Goal: Information Seeking & Learning: Learn about a topic

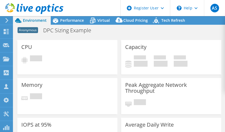
select select "USD"
select select "USEast"
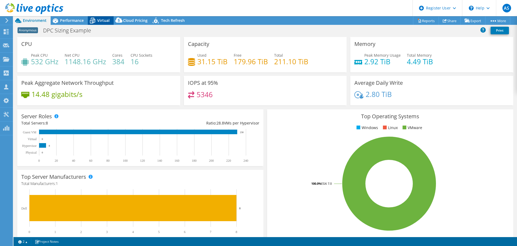
click at [105, 21] on span "Virtual" at bounding box center [103, 20] width 12 height 5
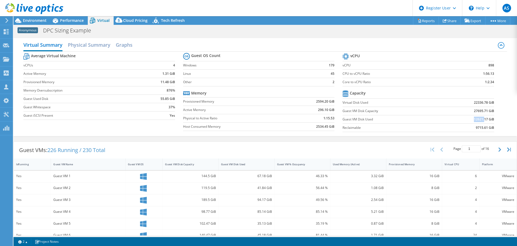
drag, startPoint x: 473, startPoint y: 119, endPoint x: 480, endPoint y: 117, distance: 7.3
click at [224, 117] on b "12621.17 GiB" at bounding box center [484, 118] width 20 height 5
click at [28, 18] on span "Environment" at bounding box center [35, 20] width 24 height 5
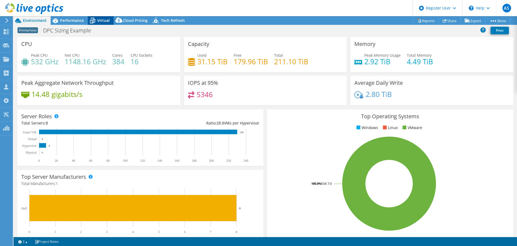
click at [97, 19] on icon at bounding box center [92, 20] width 9 height 9
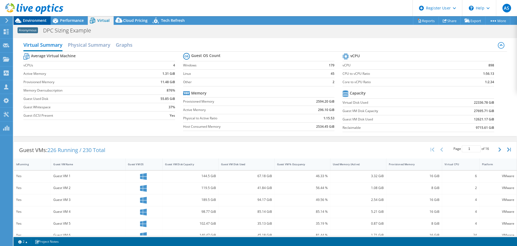
click at [43, 22] on span "Environment" at bounding box center [35, 20] width 24 height 5
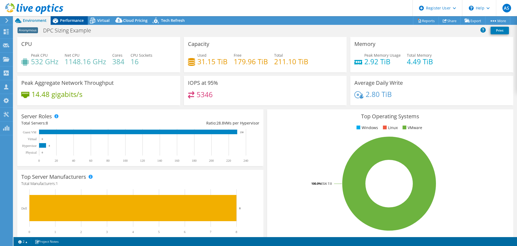
click at [60, 21] on span "Performance" at bounding box center [72, 20] width 24 height 5
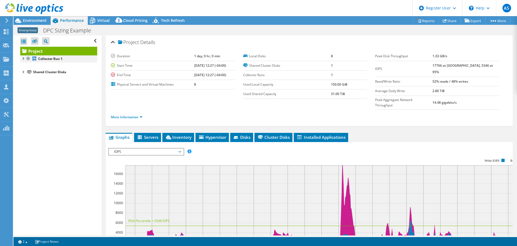
click at [23, 57] on div at bounding box center [22, 57] width 5 height 5
click at [26, 70] on div at bounding box center [25, 70] width 5 height 5
click at [29, 78] on div at bounding box center [28, 77] width 5 height 5
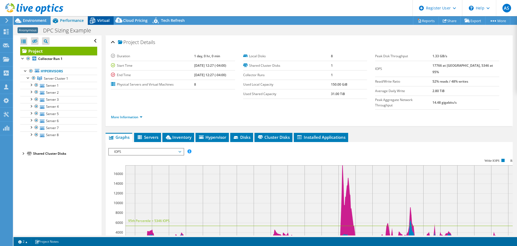
click at [101, 23] on div "Virtual" at bounding box center [101, 20] width 26 height 9
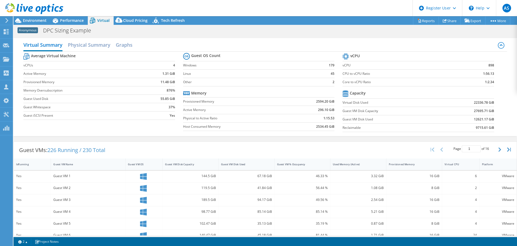
drag, startPoint x: 470, startPoint y: 117, endPoint x: 487, endPoint y: 116, distance: 16.8
click at [224, 116] on td "12621.17 GiB" at bounding box center [468, 119] width 52 height 8
click at [43, 20] on span "Environment" at bounding box center [35, 20] width 24 height 5
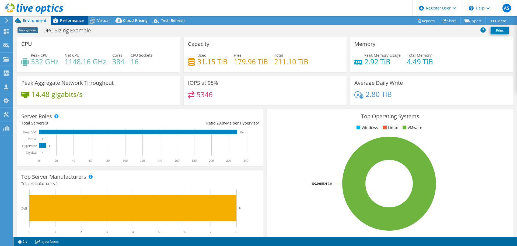
click at [67, 22] on span "Performance" at bounding box center [72, 20] width 24 height 5
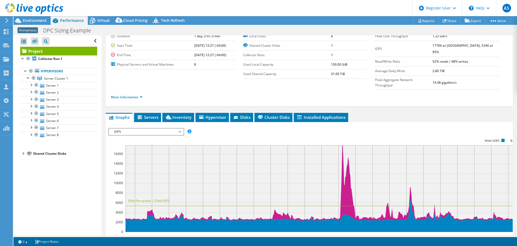
scroll to position [54, 0]
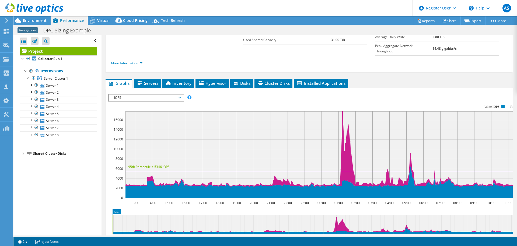
click at [163, 94] on span "IOPS" at bounding box center [146, 97] width 69 height 6
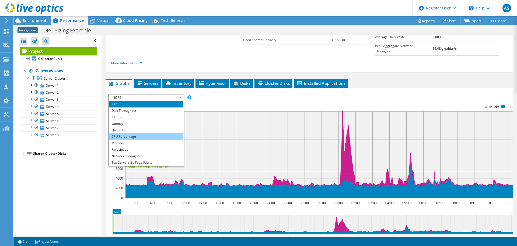
click at [150, 132] on li "CPU Percentage" at bounding box center [146, 136] width 75 height 6
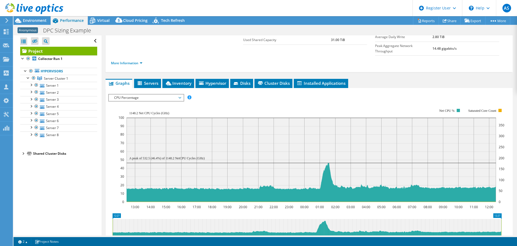
click at [159, 94] on span "CPU Percentage" at bounding box center [146, 97] width 69 height 6
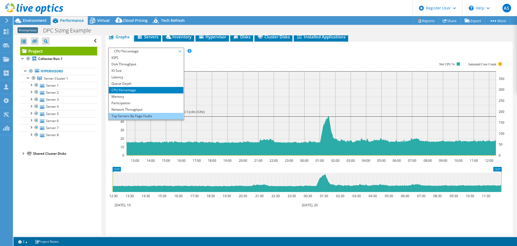
scroll to position [73, 0]
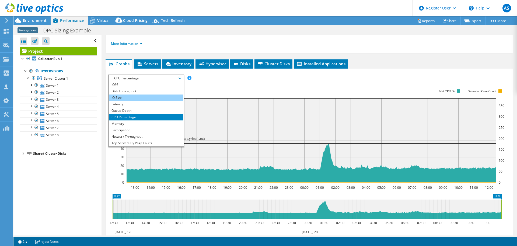
click at [156, 94] on li "IO Size" at bounding box center [146, 97] width 75 height 6
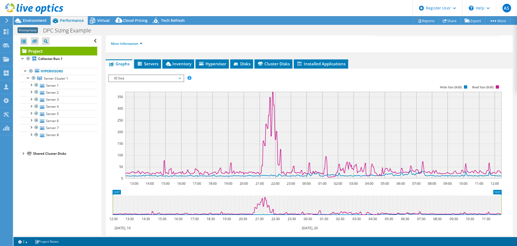
click at [158, 75] on span "IO Size" at bounding box center [146, 78] width 69 height 6
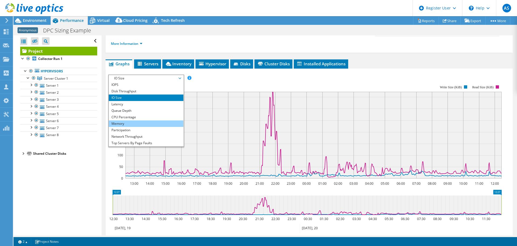
click at [143, 120] on li "Memory" at bounding box center [146, 123] width 75 height 6
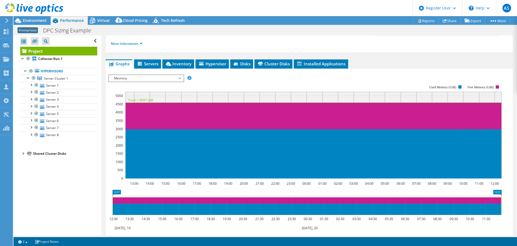
click at [155, 75] on span "Memory" at bounding box center [146, 78] width 69 height 6
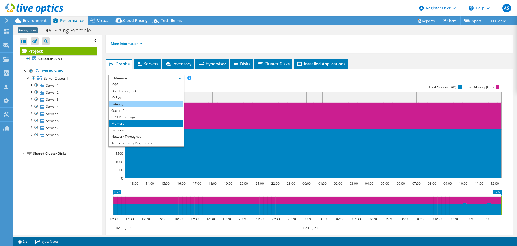
click at [140, 101] on li "Latency" at bounding box center [146, 104] width 75 height 6
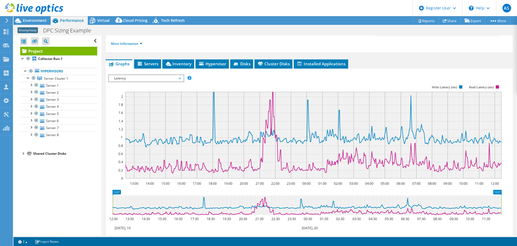
click at [149, 75] on span "Latency" at bounding box center [146, 78] width 69 height 6
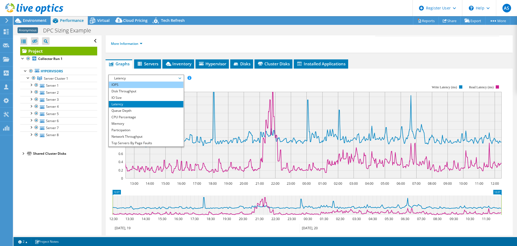
click at [147, 81] on li "IOPS" at bounding box center [146, 84] width 75 height 6
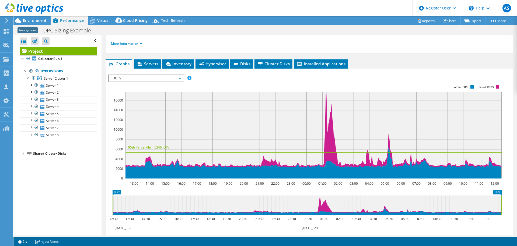
click at [174, 75] on span "IOPS" at bounding box center [146, 78] width 69 height 6
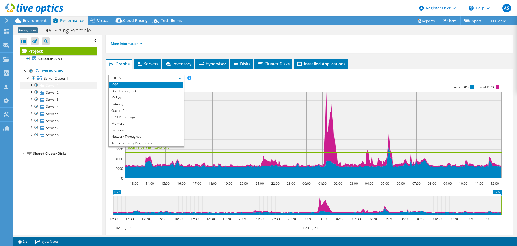
drag, startPoint x: 32, startPoint y: 87, endPoint x: 36, endPoint y: 86, distance: 4.7
click at [32, 87] on li "Server 1 Disk 1 Disk 2" at bounding box center [58, 85] width 77 height 7
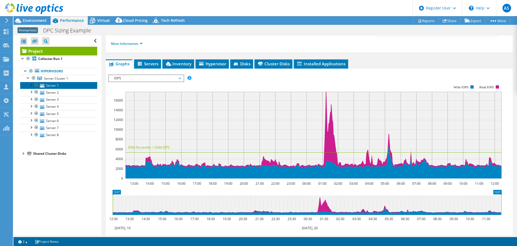
click at [56, 86] on link "Server 1" at bounding box center [58, 85] width 77 height 7
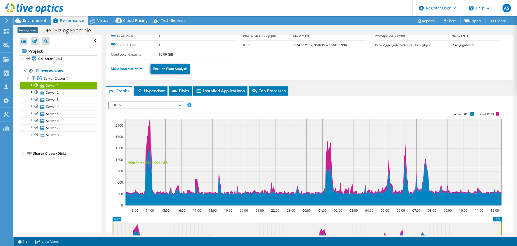
scroll to position [0, 0]
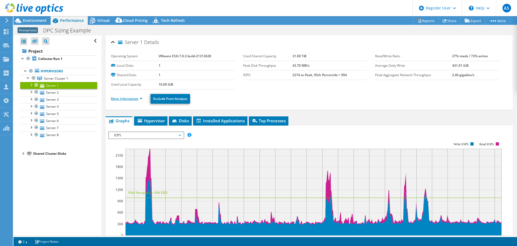
click at [134, 100] on link "More Information" at bounding box center [127, 98] width 32 height 5
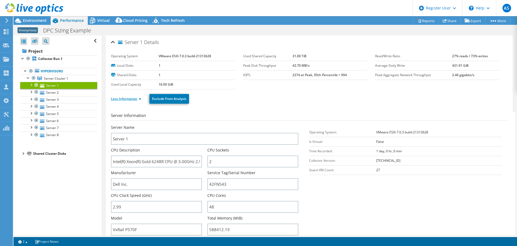
click at [135, 96] on link "Less Information" at bounding box center [126, 98] width 30 height 5
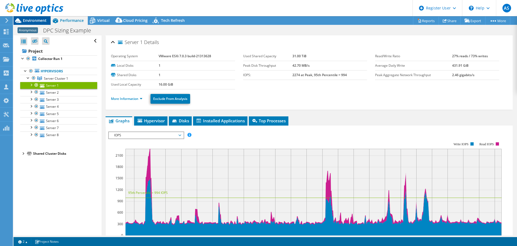
click at [35, 21] on span "Environment" at bounding box center [35, 20] width 24 height 5
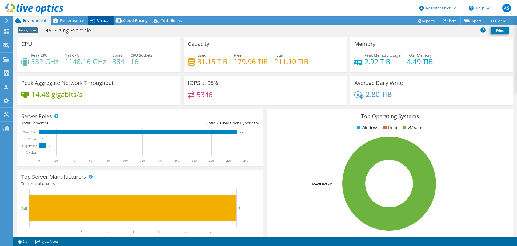
click at [101, 18] on span "Virtual" at bounding box center [103, 20] width 12 height 5
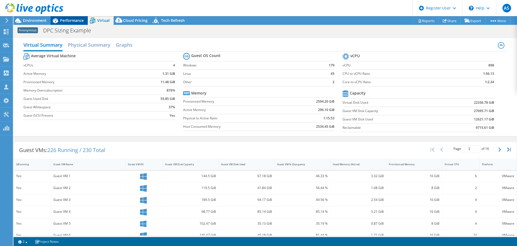
click at [63, 19] on span "Performance" at bounding box center [72, 20] width 24 height 5
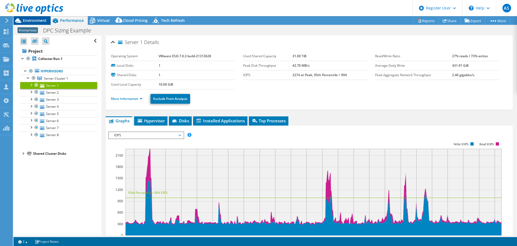
click at [39, 22] on span "Environment" at bounding box center [35, 20] width 24 height 5
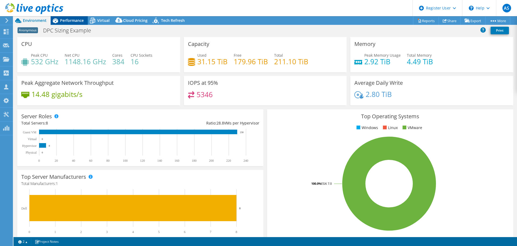
click at [72, 21] on span "Performance" at bounding box center [72, 20] width 24 height 5
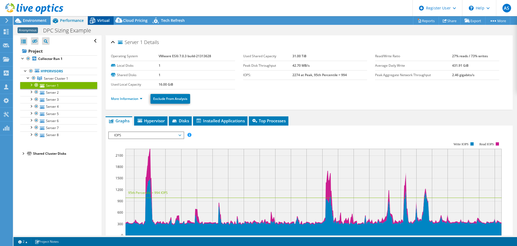
click at [102, 21] on span "Virtual" at bounding box center [103, 20] width 12 height 5
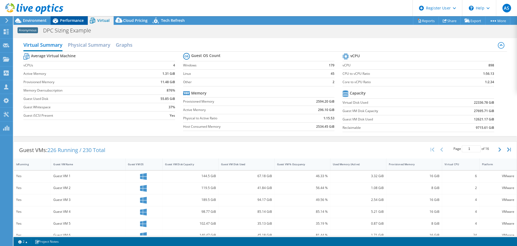
click at [78, 24] on div "Performance" at bounding box center [69, 20] width 37 height 9
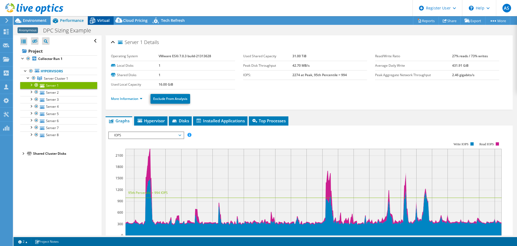
click at [106, 21] on span "Virtual" at bounding box center [103, 20] width 12 height 5
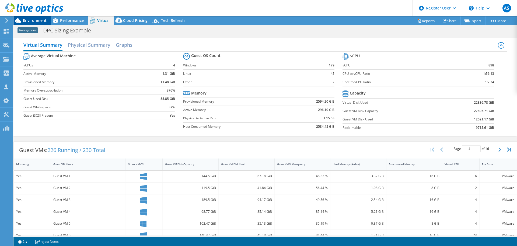
click at [32, 19] on span "Environment" at bounding box center [35, 20] width 24 height 5
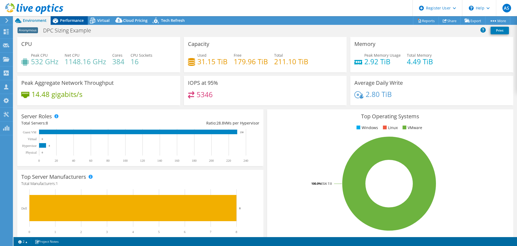
click at [72, 20] on span "Performance" at bounding box center [72, 20] width 24 height 5
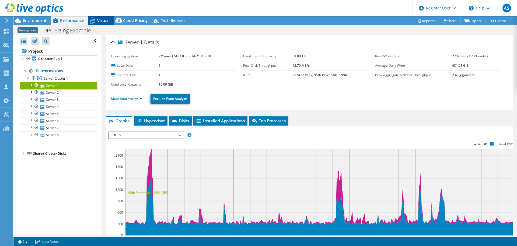
click at [105, 21] on span "Virtual" at bounding box center [103, 20] width 12 height 5
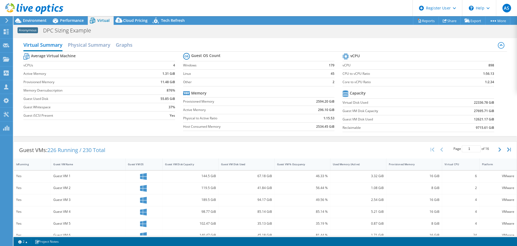
click at [181, 36] on div "Virtual Summary Physical Summary Graphs Average Virtual Machine vCPUs 4 Active …" at bounding box center [265, 86] width 504 height 103
click at [33, 19] on span "Environment" at bounding box center [35, 20] width 24 height 5
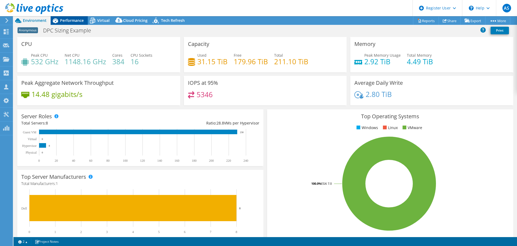
click at [75, 18] on div "Performance" at bounding box center [69, 20] width 37 height 9
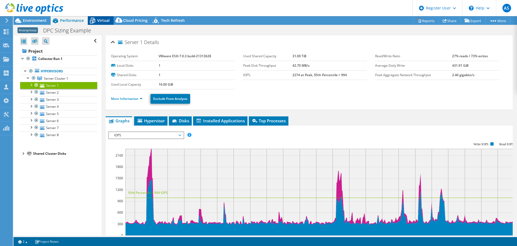
click at [101, 16] on div "Virtual" at bounding box center [101, 20] width 26 height 9
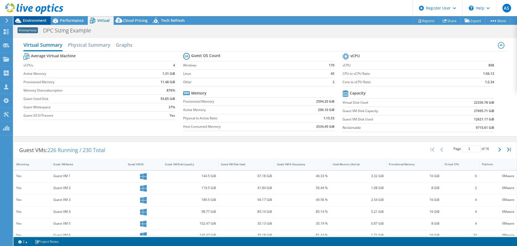
click at [34, 21] on span "Environment" at bounding box center [35, 20] width 24 height 5
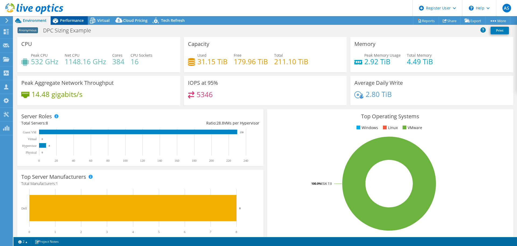
click at [81, 20] on span "Performance" at bounding box center [72, 20] width 24 height 5
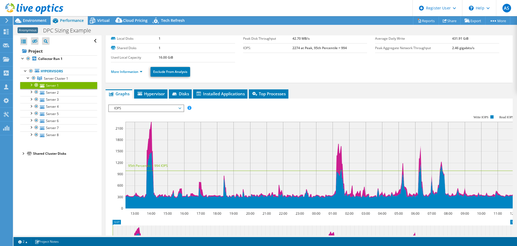
scroll to position [54, 0]
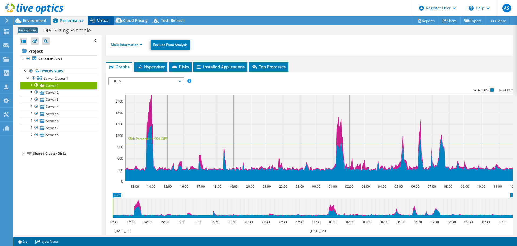
click at [94, 20] on icon at bounding box center [92, 21] width 5 height 4
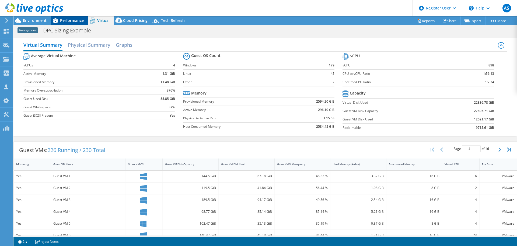
click at [63, 22] on span "Performance" at bounding box center [72, 20] width 24 height 5
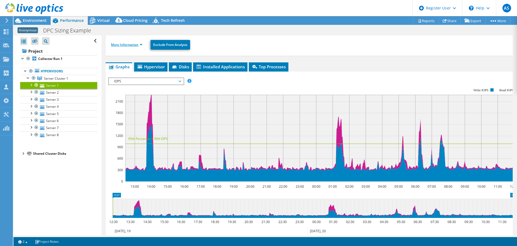
click at [125, 42] on link "More Information" at bounding box center [127, 44] width 32 height 5
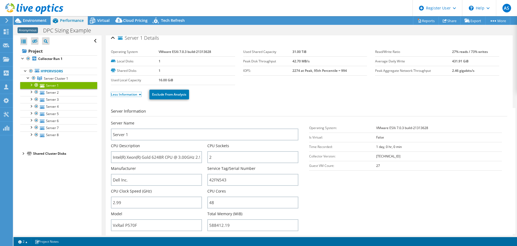
scroll to position [0, 0]
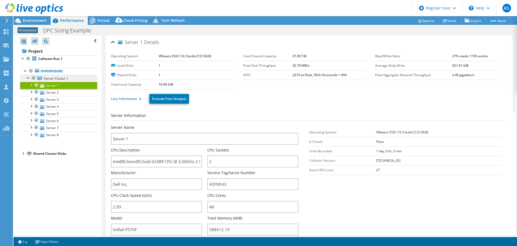
click at [57, 79] on span "Server Cluster 1" at bounding box center [56, 78] width 24 height 5
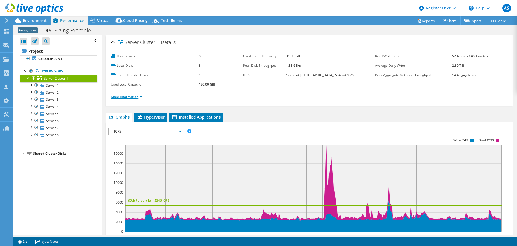
click at [133, 95] on link "More Information" at bounding box center [127, 96] width 32 height 5
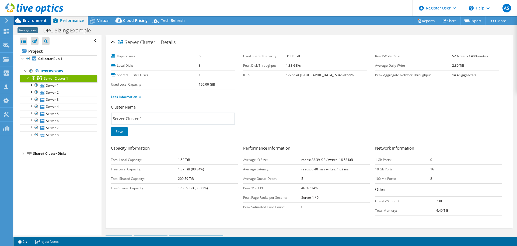
click at [38, 20] on span "Environment" at bounding box center [35, 20] width 24 height 5
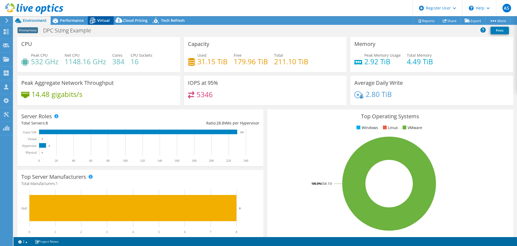
click at [98, 23] on div "Virtual" at bounding box center [101, 20] width 26 height 9
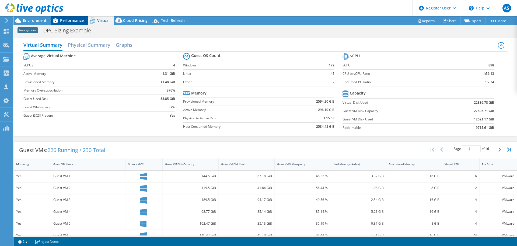
click at [72, 23] on div "Performance" at bounding box center [69, 20] width 37 height 9
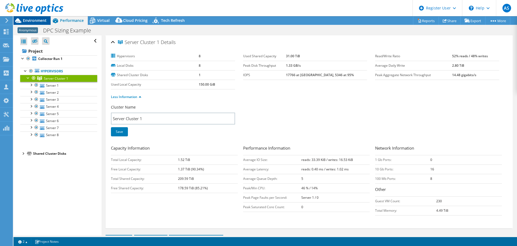
click at [42, 24] on div "Environment" at bounding box center [31, 20] width 37 height 9
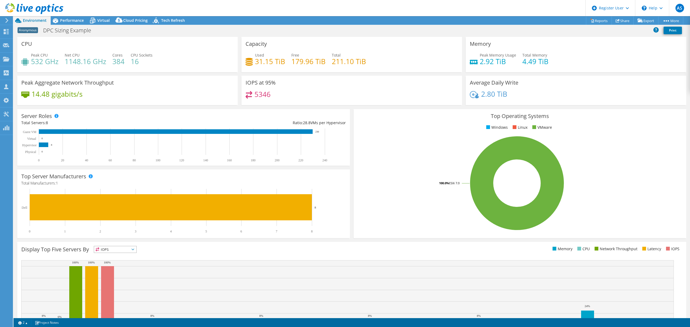
select select "USEast"
select select "USD"
